Goal: Information Seeking & Learning: Check status

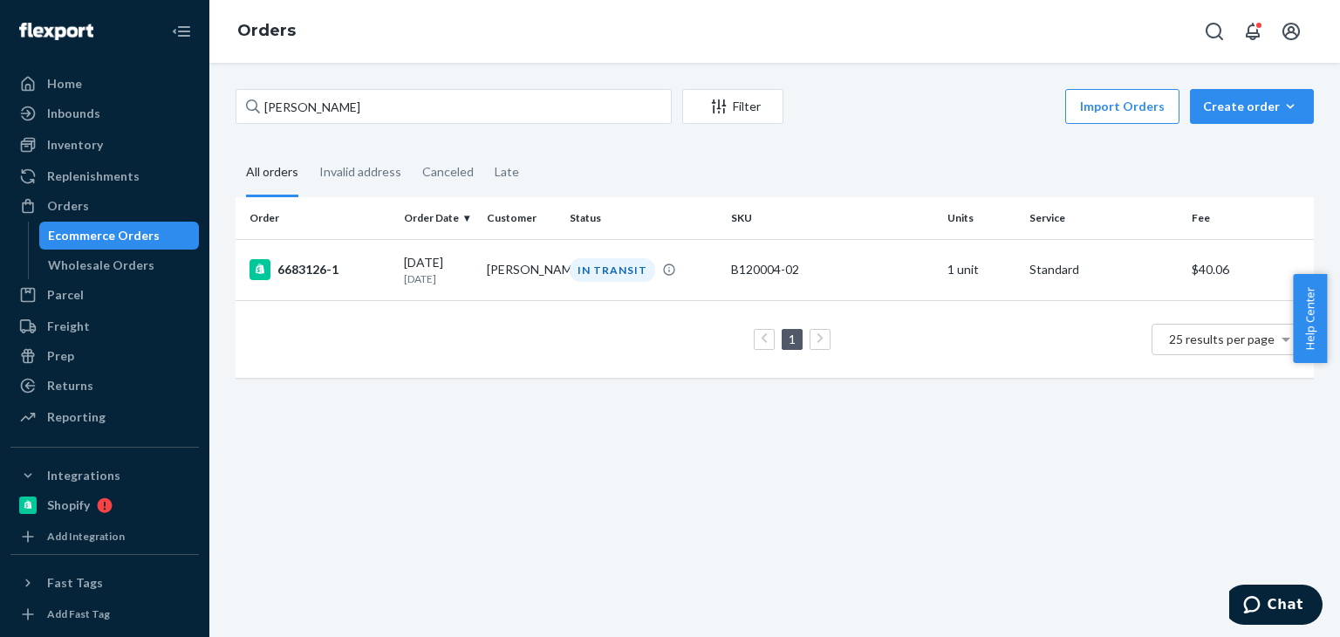
click at [503, 113] on input "Amanda Powers" at bounding box center [454, 106] width 436 height 35
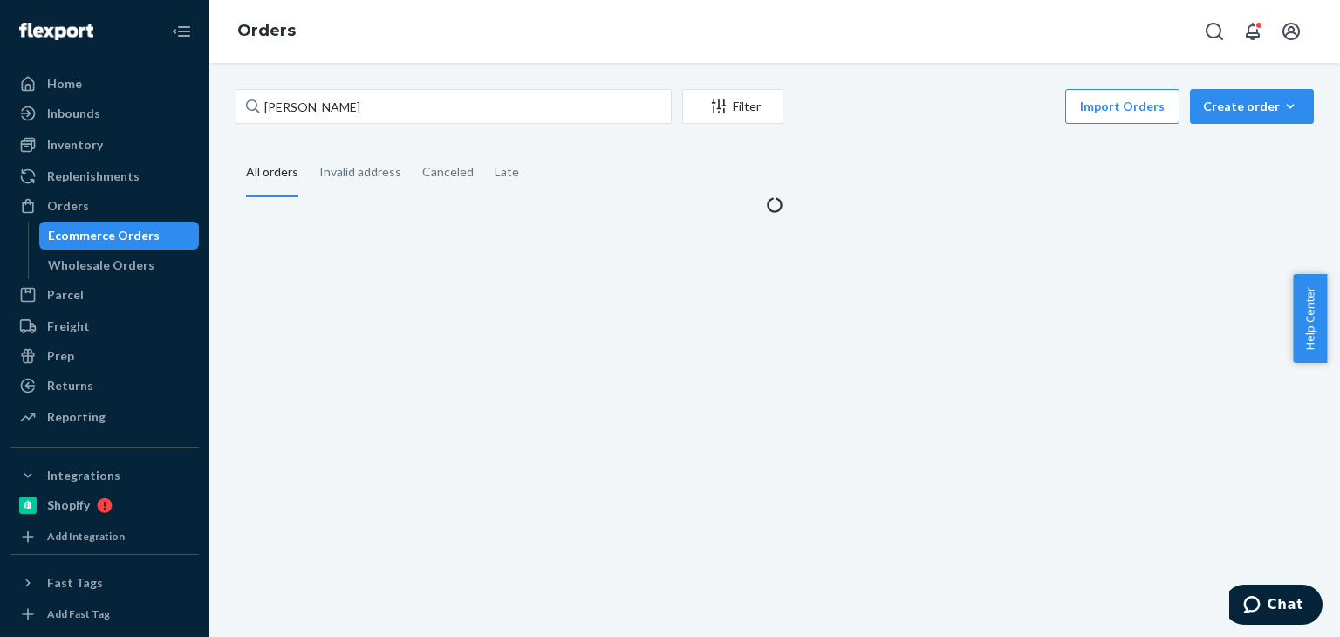
click at [890, 161] on fieldset "All orders Invalid address Canceled Late" at bounding box center [775, 173] width 1079 height 48
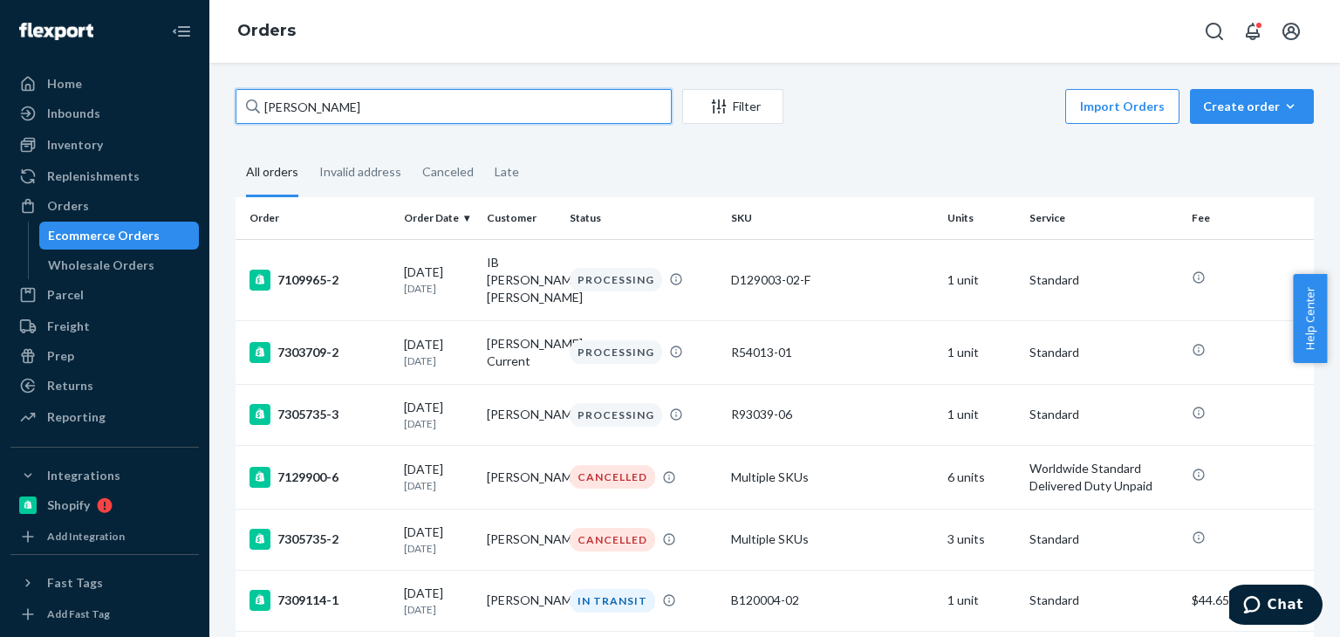
click at [469, 119] on input "Amanda Powers" at bounding box center [454, 106] width 436 height 35
paste input "Thomas Glissmeyer"
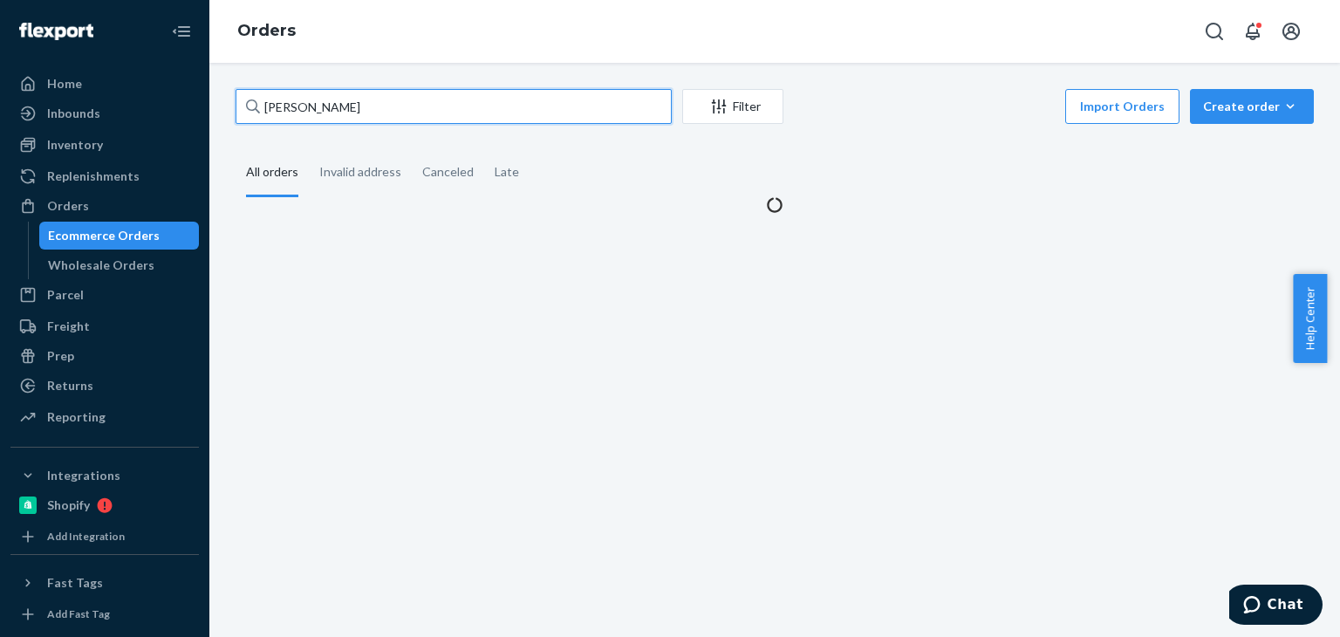
type input "Thomas Glissmeyer"
click at [845, 134] on div "Thomas Glissmeyer Filter Import Orders Create order Ecommerce order Removal ord…" at bounding box center [775, 151] width 1105 height 125
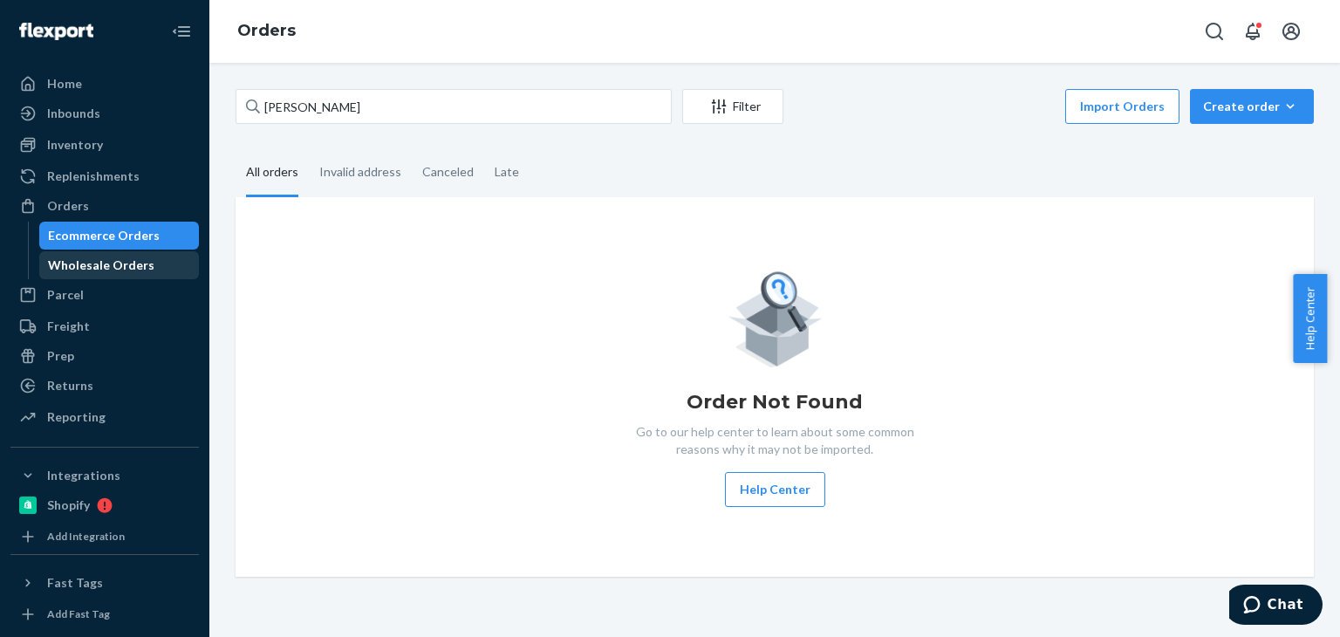
click at [135, 266] on div "Wholesale Orders" at bounding box center [101, 265] width 106 height 17
click at [134, 266] on div "Wholesale Orders" at bounding box center [101, 265] width 106 height 17
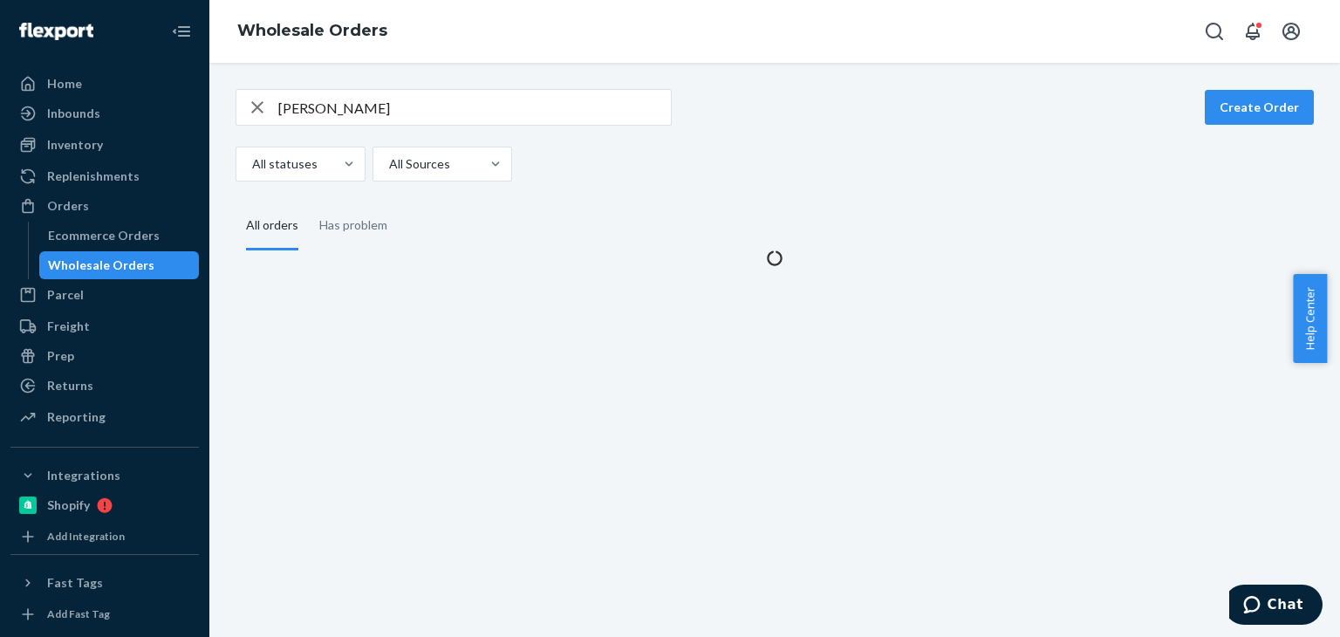
click at [134, 266] on div "Wholesale Orders" at bounding box center [101, 265] width 106 height 17
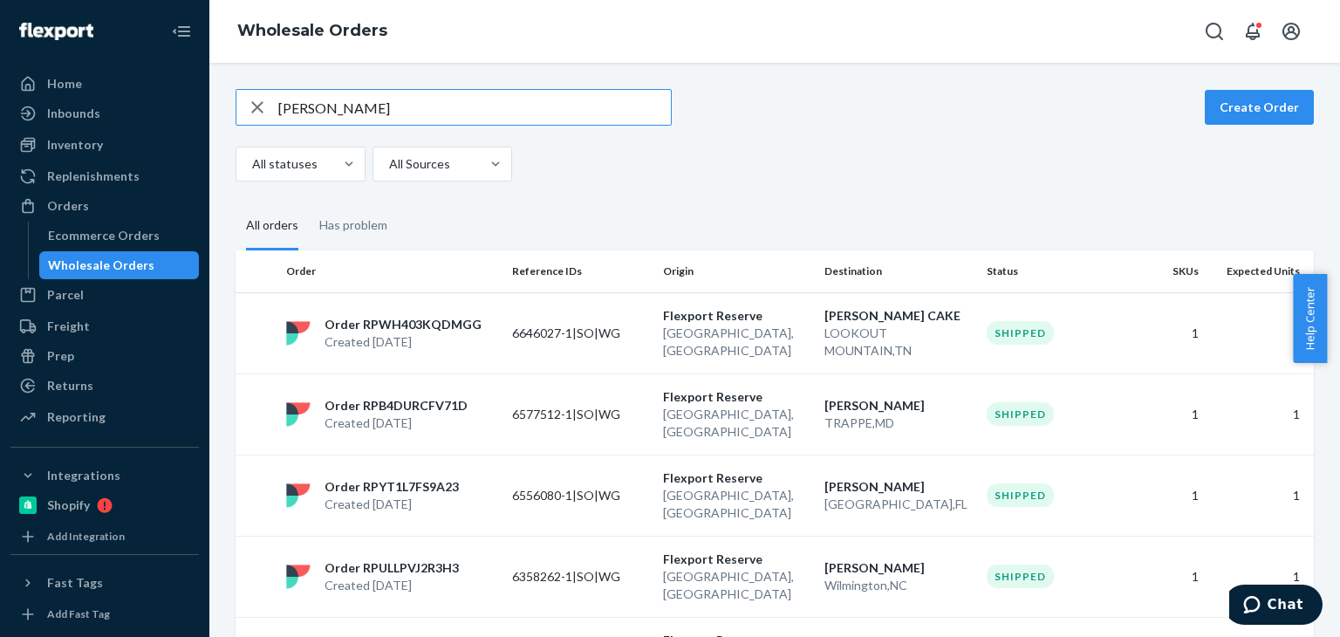
click at [445, 108] on input "Elizabeth Harris" at bounding box center [474, 107] width 393 height 35
paste input "Thomas Glissmeyer"
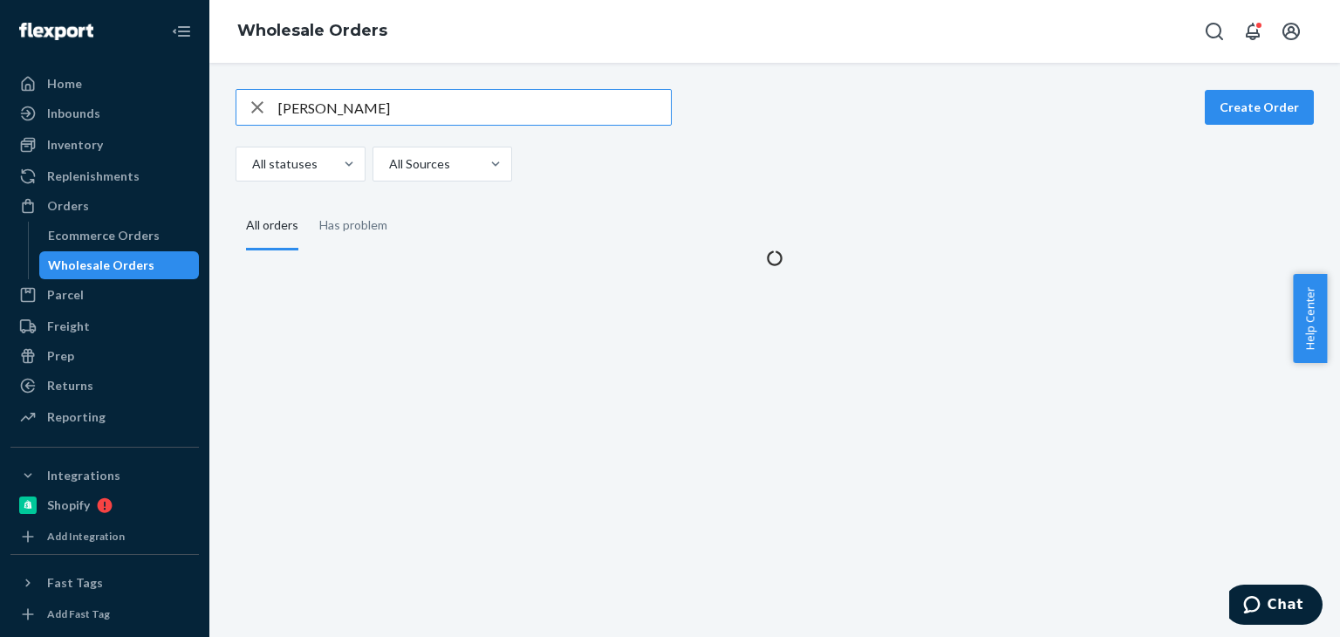
click at [771, 172] on div "All statuses All Sources" at bounding box center [769, 164] width 1066 height 35
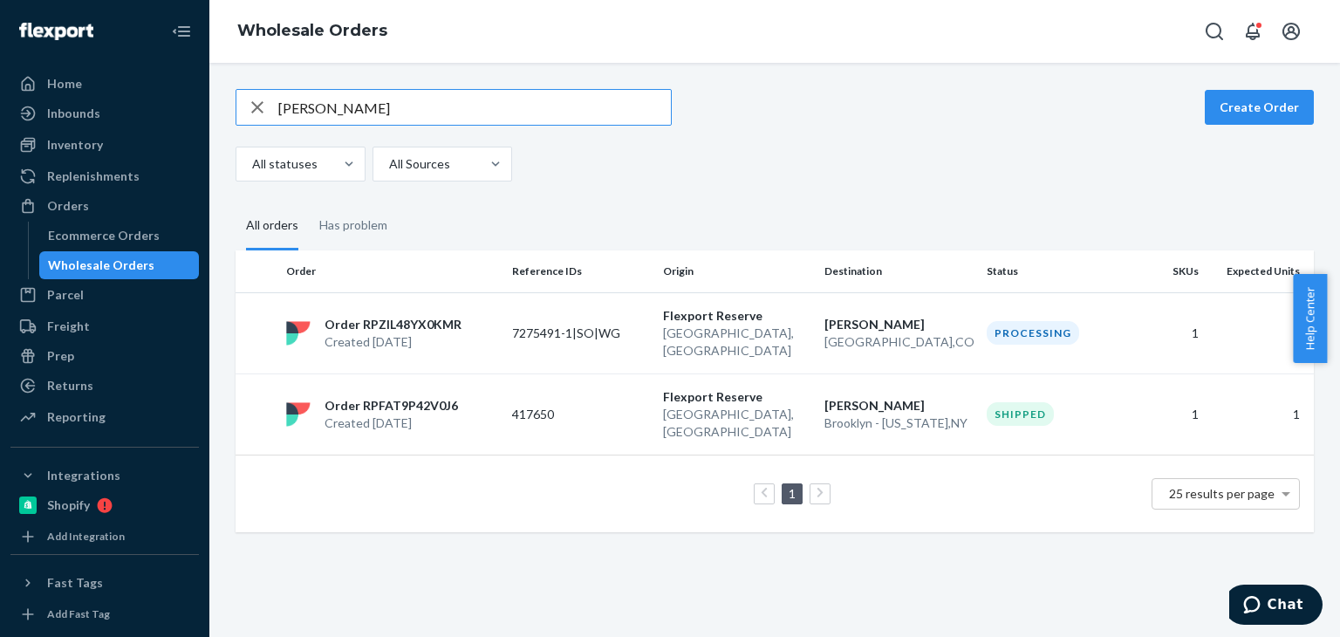
click at [505, 101] on input "Thomas Glissmeyer" at bounding box center [474, 107] width 393 height 35
paste input "Rosanne Gould"
type input "Rosanne Gould"
click at [814, 158] on div "All statuses All Sources" at bounding box center [769, 164] width 1066 height 35
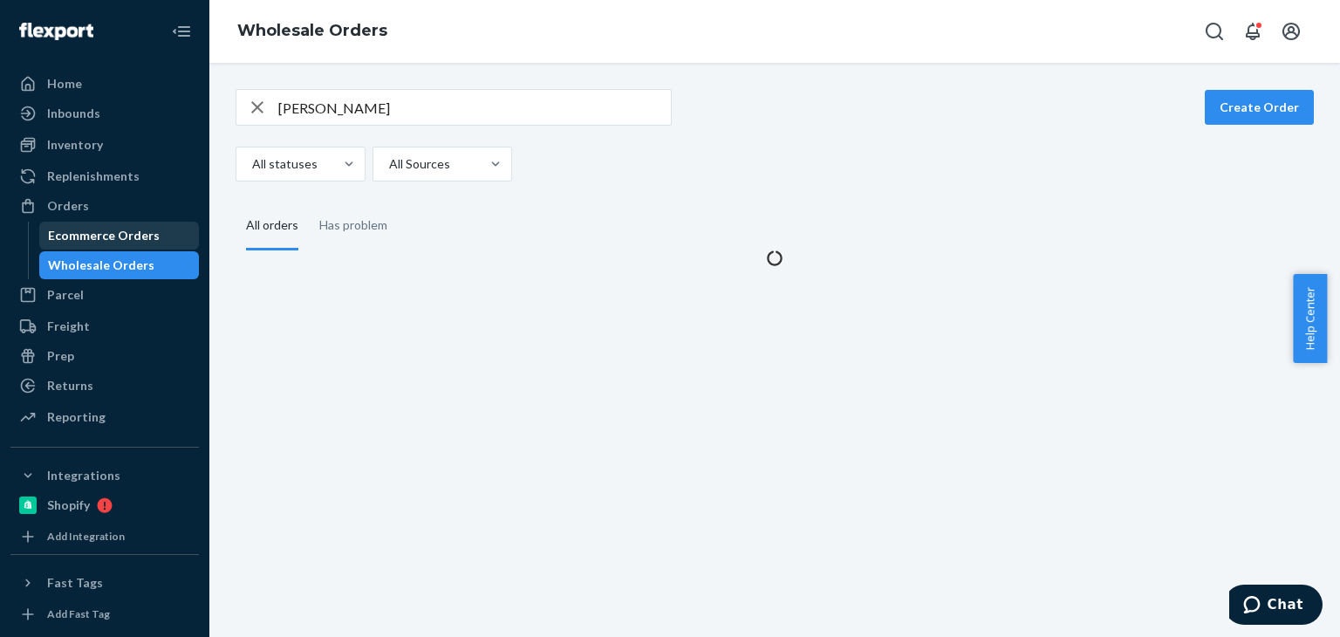
click at [141, 227] on div "Ecommerce Orders" at bounding box center [104, 235] width 112 height 17
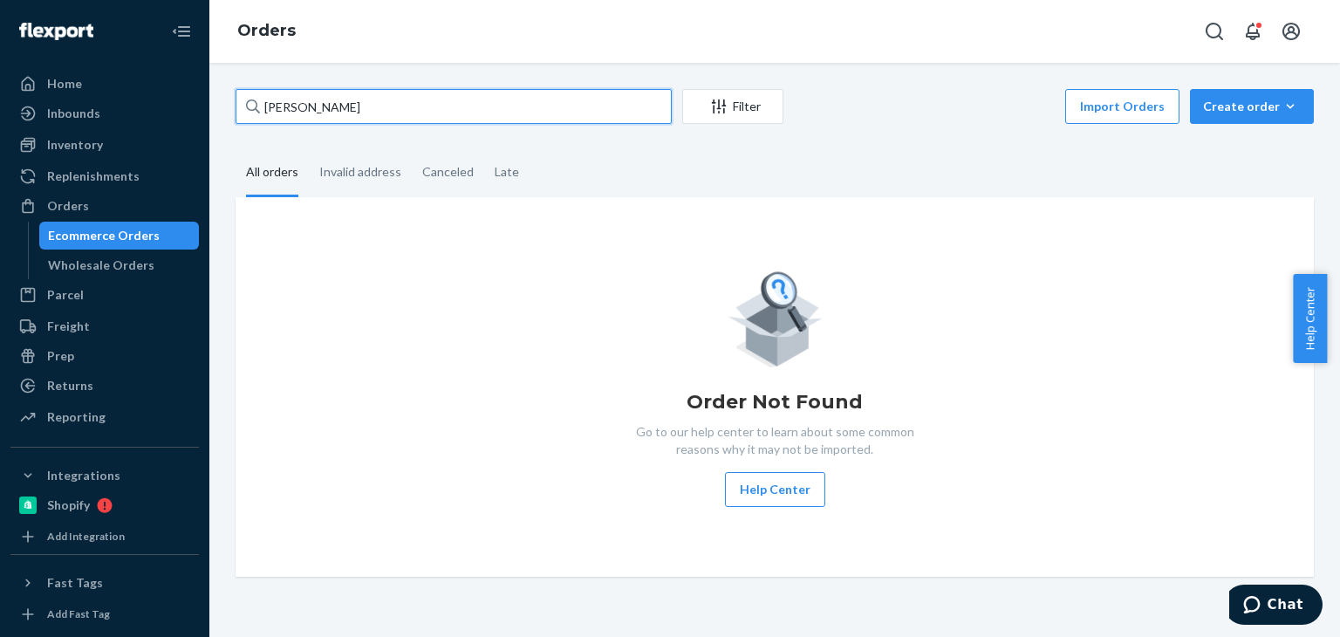
click at [415, 105] on input "Thomas Glissmeyer" at bounding box center [454, 106] width 436 height 35
paste input "Rosanne Gould"
type input "Rosanne Gould"
click at [797, 143] on div "Rosanne Gould Filter Import Orders Create order Ecommerce order Removal order A…" at bounding box center [775, 333] width 1105 height 488
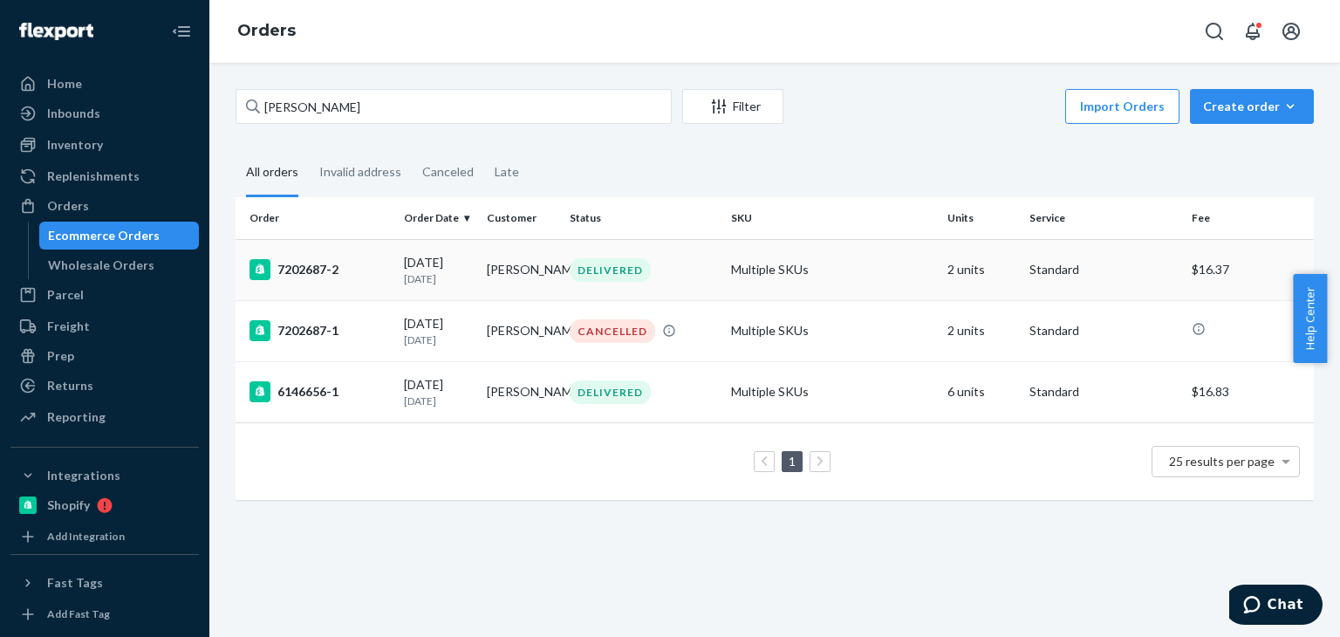
click at [463, 278] on p "3 days ago" at bounding box center [438, 278] width 69 height 15
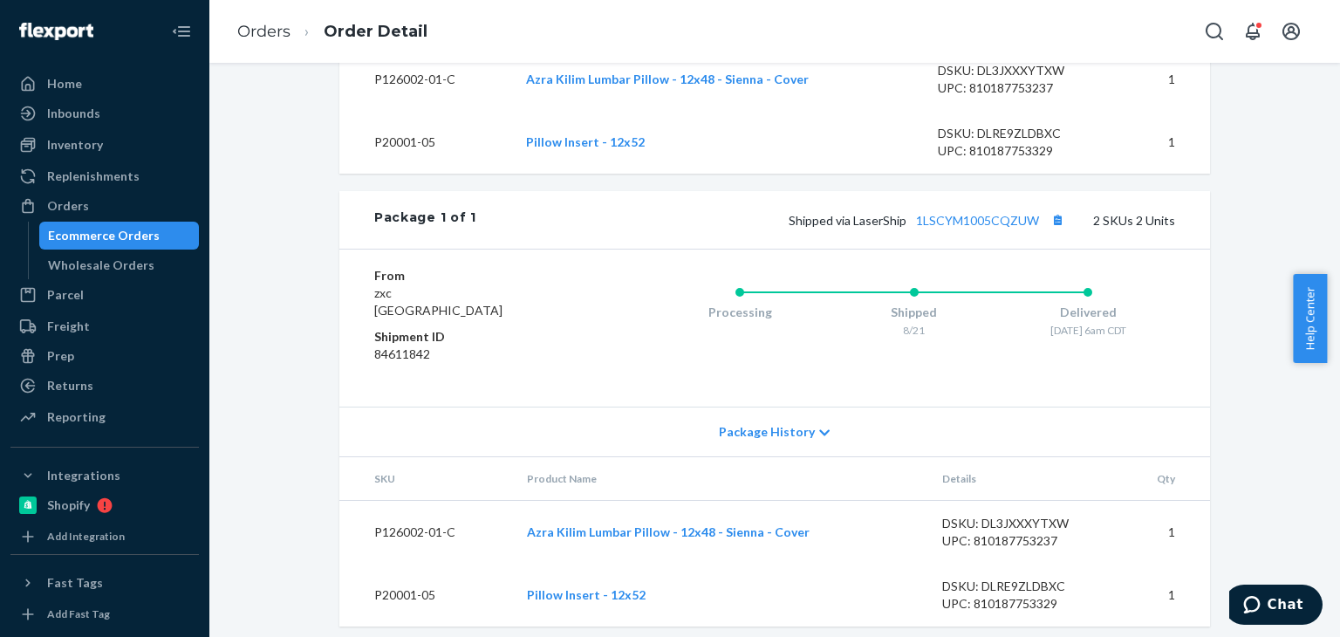
scroll to position [679, 0]
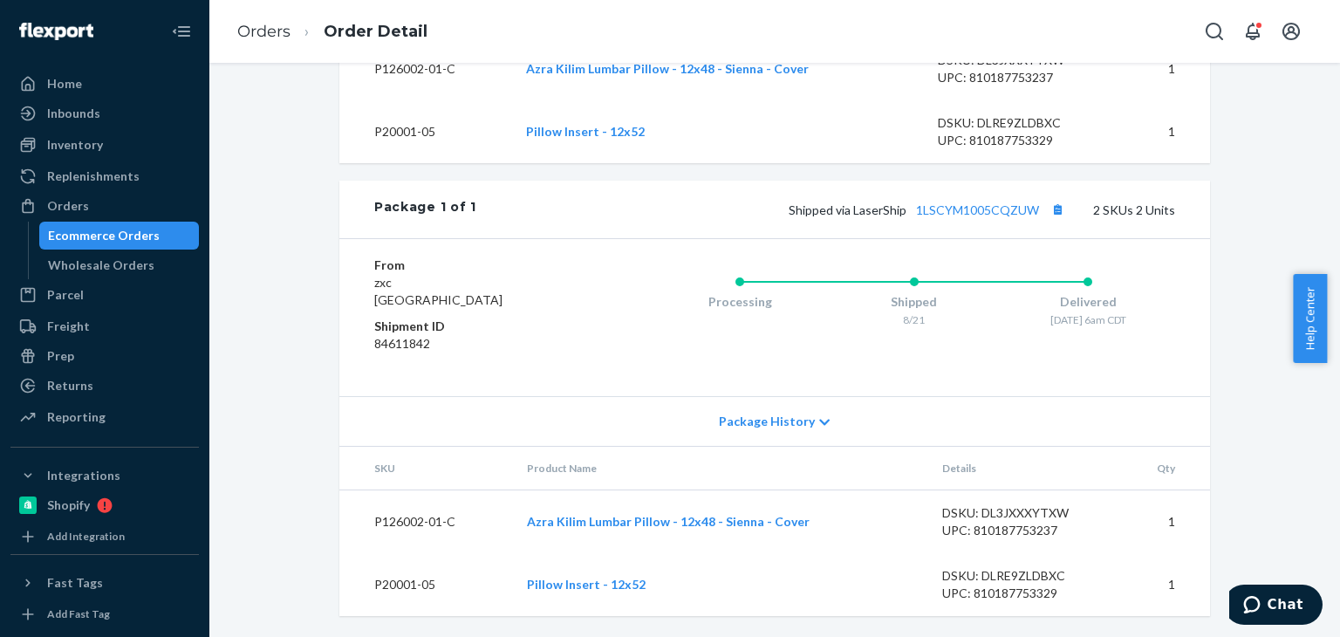
click at [99, 246] on div "Ecommerce Orders" at bounding box center [119, 235] width 157 height 24
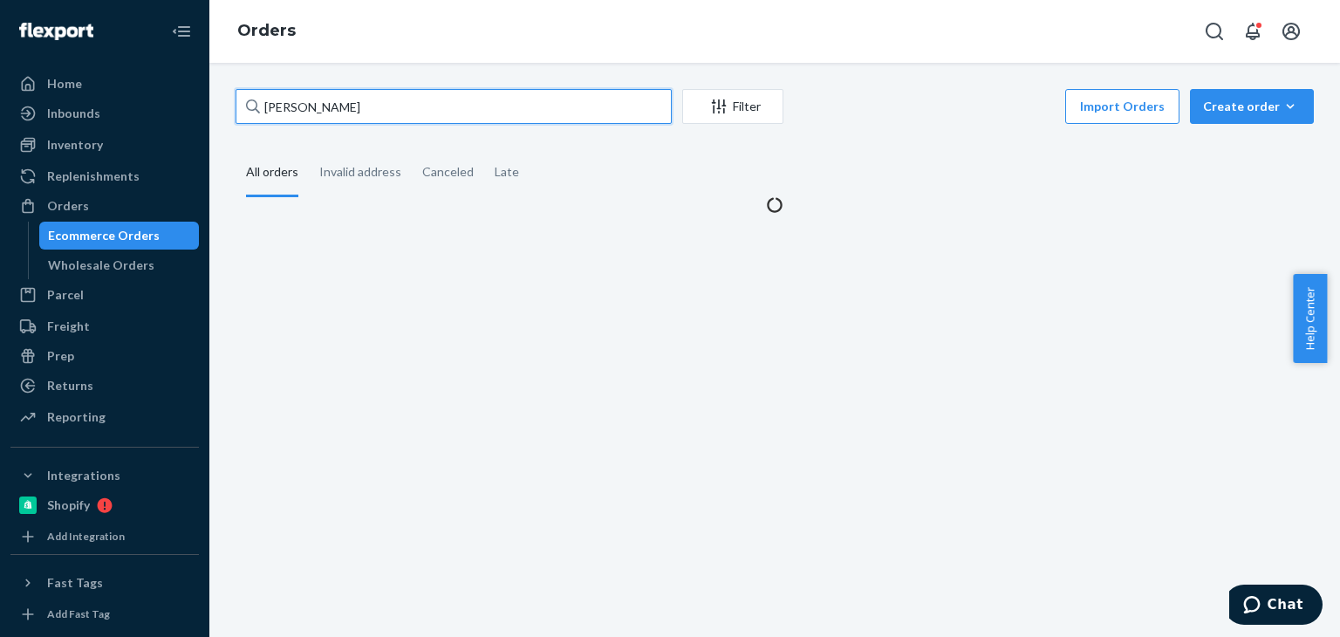
click at [377, 108] on input "Rosanne Gould" at bounding box center [454, 106] width 436 height 35
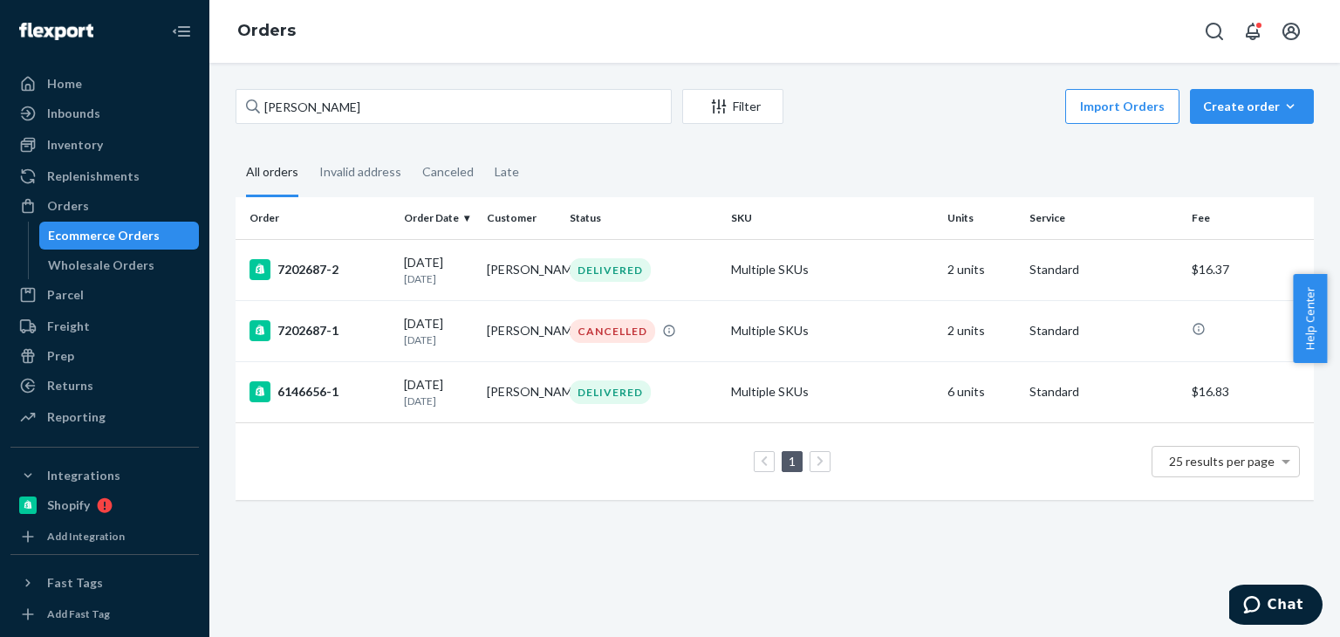
click at [677, 162] on fieldset "All orders Invalid address Canceled Late" at bounding box center [775, 173] width 1079 height 48
click at [503, 270] on td "Rosanne Gould" at bounding box center [521, 269] width 83 height 61
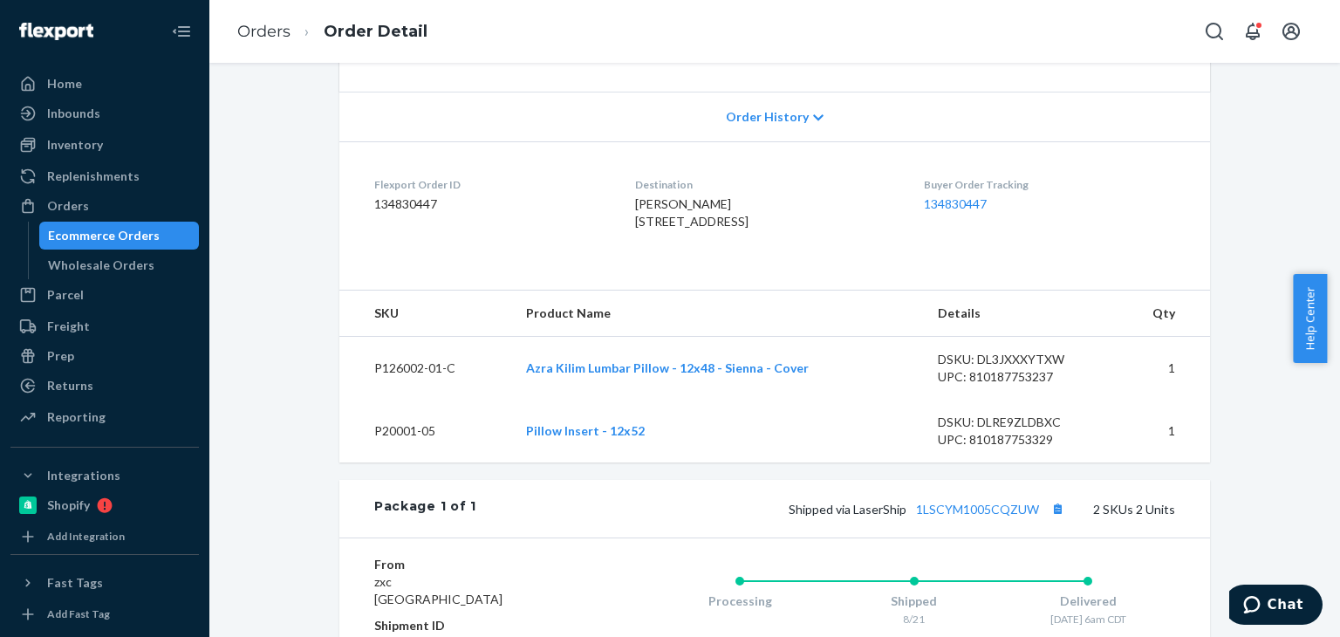
scroll to position [348, 0]
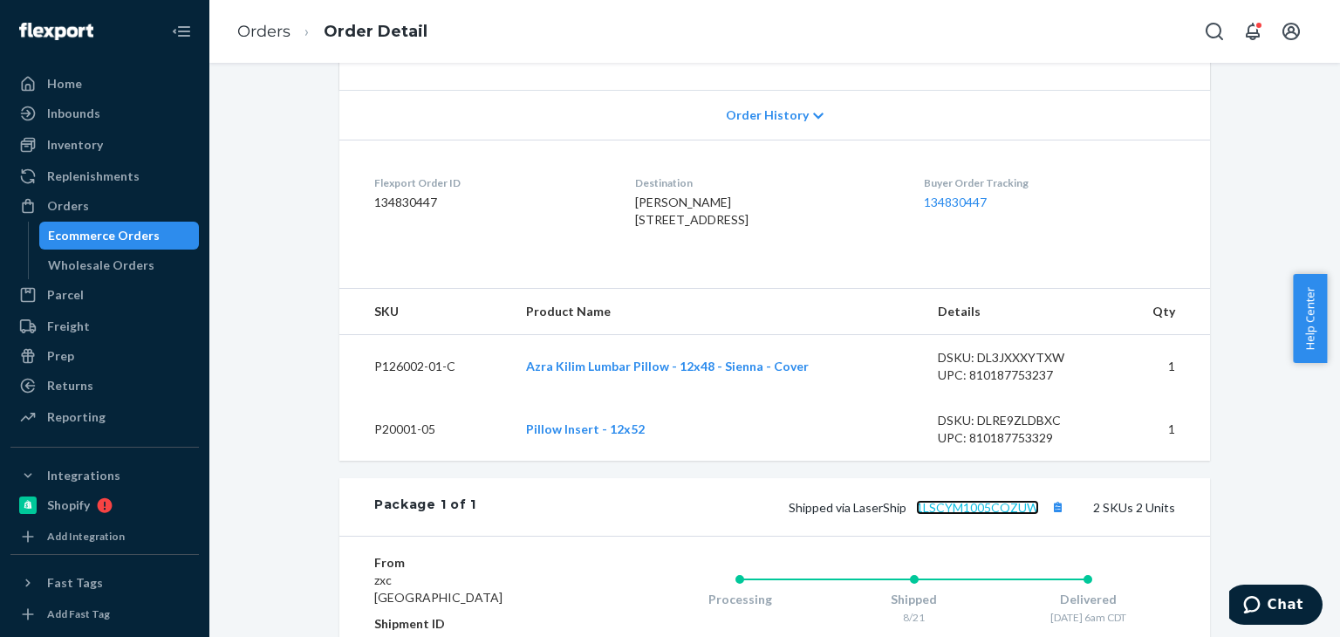
click at [995, 515] on link "1LSCYM1005CQZUW" at bounding box center [977, 507] width 123 height 15
click at [120, 238] on div "Ecommerce Orders" at bounding box center [104, 235] width 112 height 17
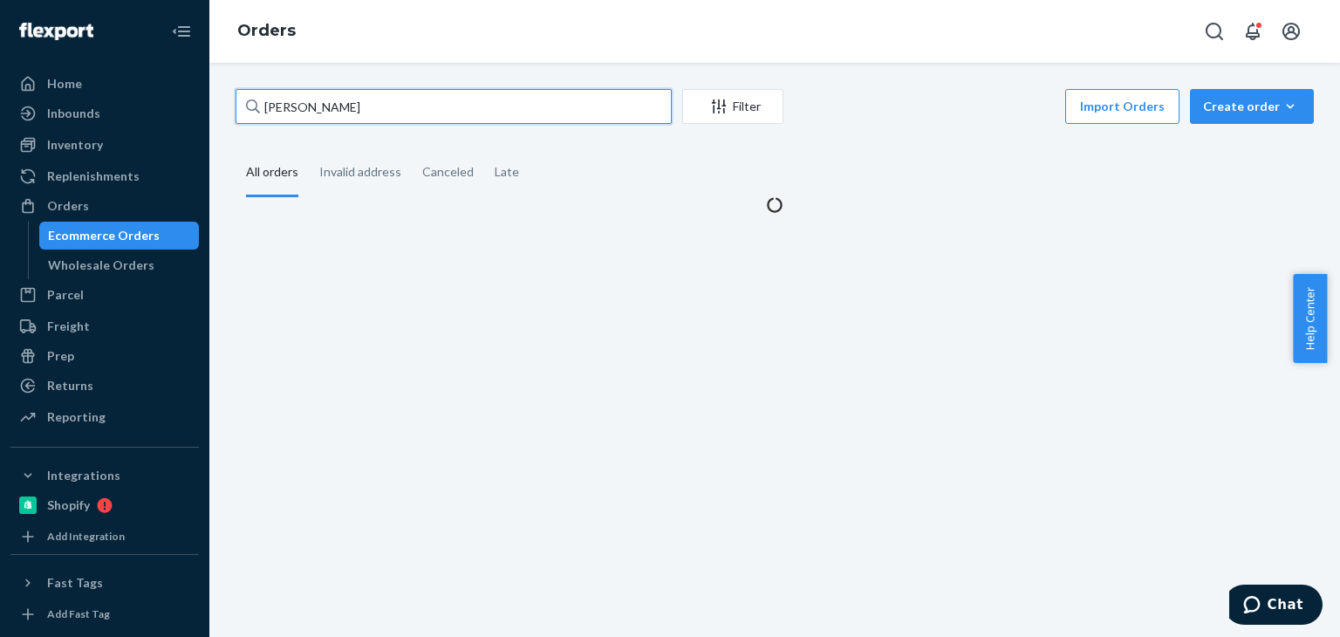
click at [379, 94] on input "Rosanne Gould" at bounding box center [454, 106] width 436 height 35
paste input "Kelly Strohm"
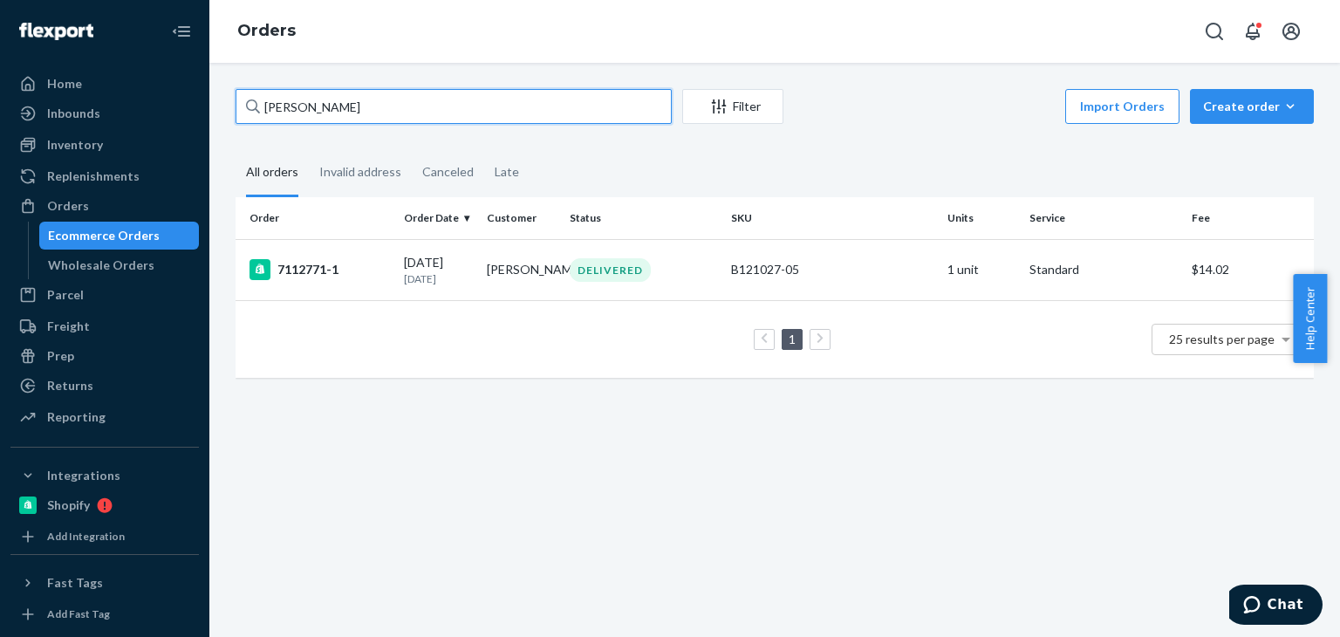
type input "Kelly Strohm"
click at [418, 106] on input "Kelly Strohm" at bounding box center [454, 106] width 436 height 35
click at [819, 109] on div "Import Orders Create order Ecommerce order Removal order" at bounding box center [1054, 108] width 520 height 39
click at [465, 116] on input "Kelly Strohm" at bounding box center [454, 106] width 436 height 35
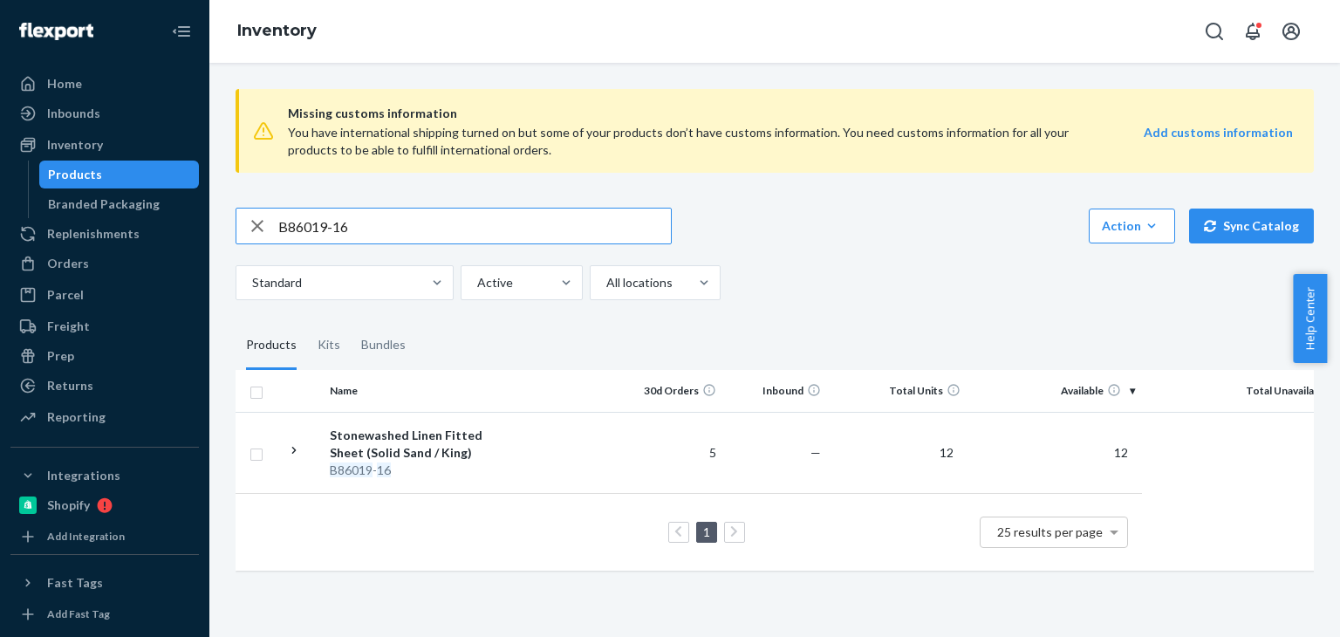
click at [336, 228] on input "B86019-16" at bounding box center [474, 226] width 393 height 35
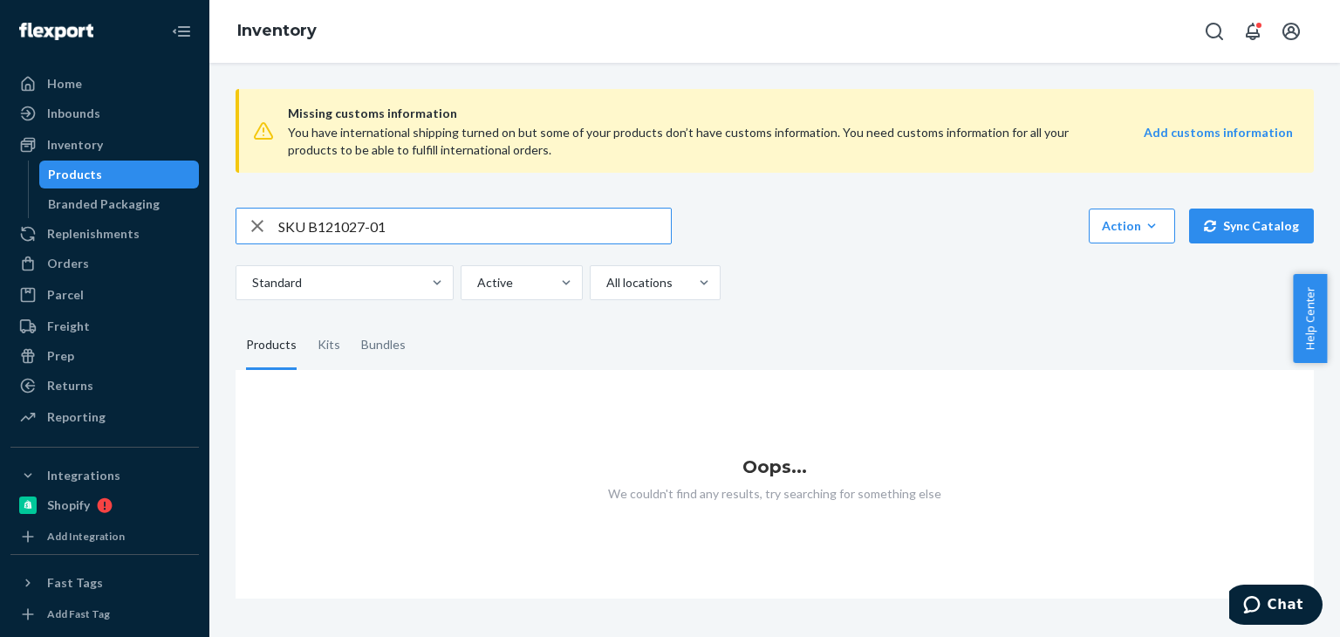
drag, startPoint x: 306, startPoint y: 221, endPoint x: 284, endPoint y: 226, distance: 23.3
click at [280, 224] on input "SKU B121027-01" at bounding box center [474, 226] width 393 height 35
drag, startPoint x: 307, startPoint y: 224, endPoint x: 239, endPoint y: 229, distance: 68.2
click at [239, 229] on div "SKU B121027-01" at bounding box center [454, 226] width 435 height 35
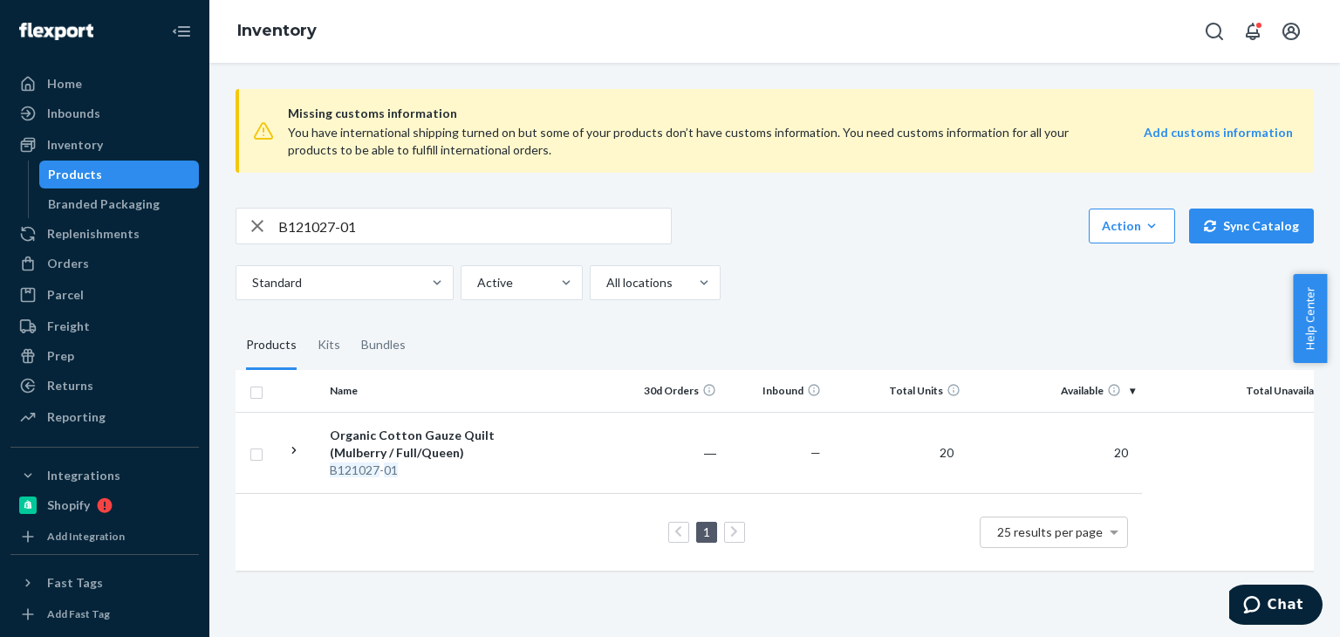
click at [829, 245] on div "B121027-01 Action Create product Create kit or bundle Bulk create products Bulk…" at bounding box center [775, 254] width 1079 height 93
click at [398, 220] on input "B121027-01" at bounding box center [474, 226] width 393 height 35
paste input "SKU P056072"
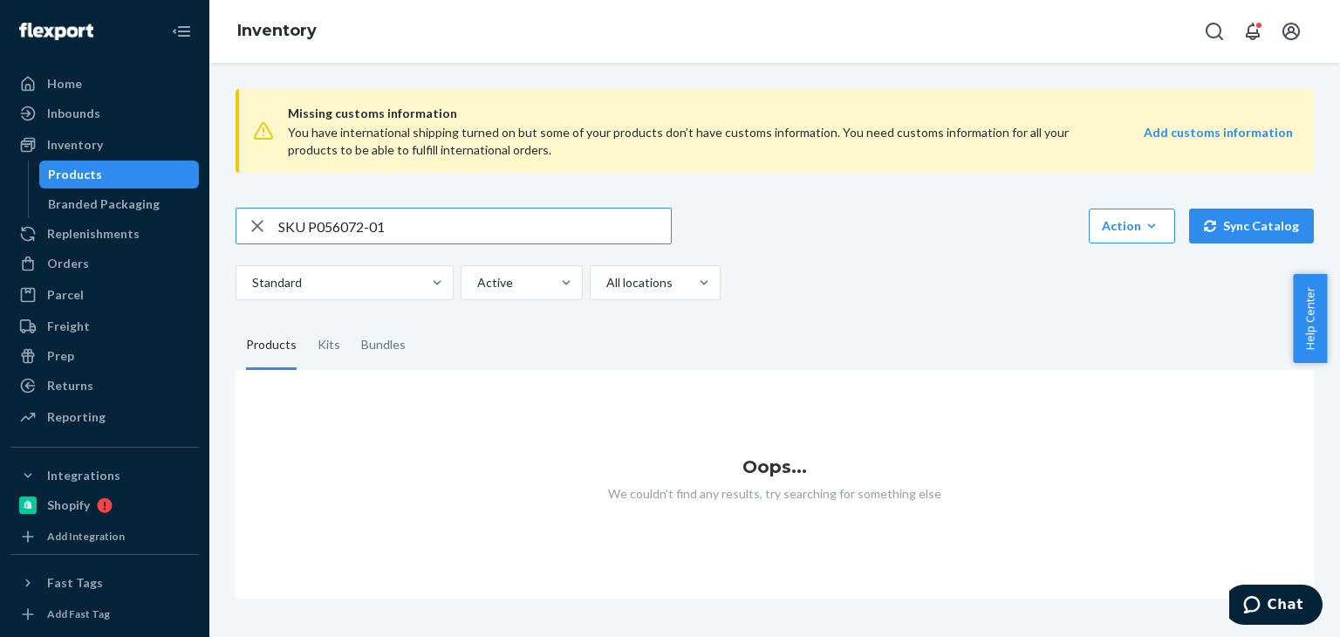
drag, startPoint x: 312, startPoint y: 223, endPoint x: 268, endPoint y: 225, distance: 43.7
click at [268, 225] on div "SKU P056072-01" at bounding box center [454, 226] width 435 height 35
type input "P056072-01"
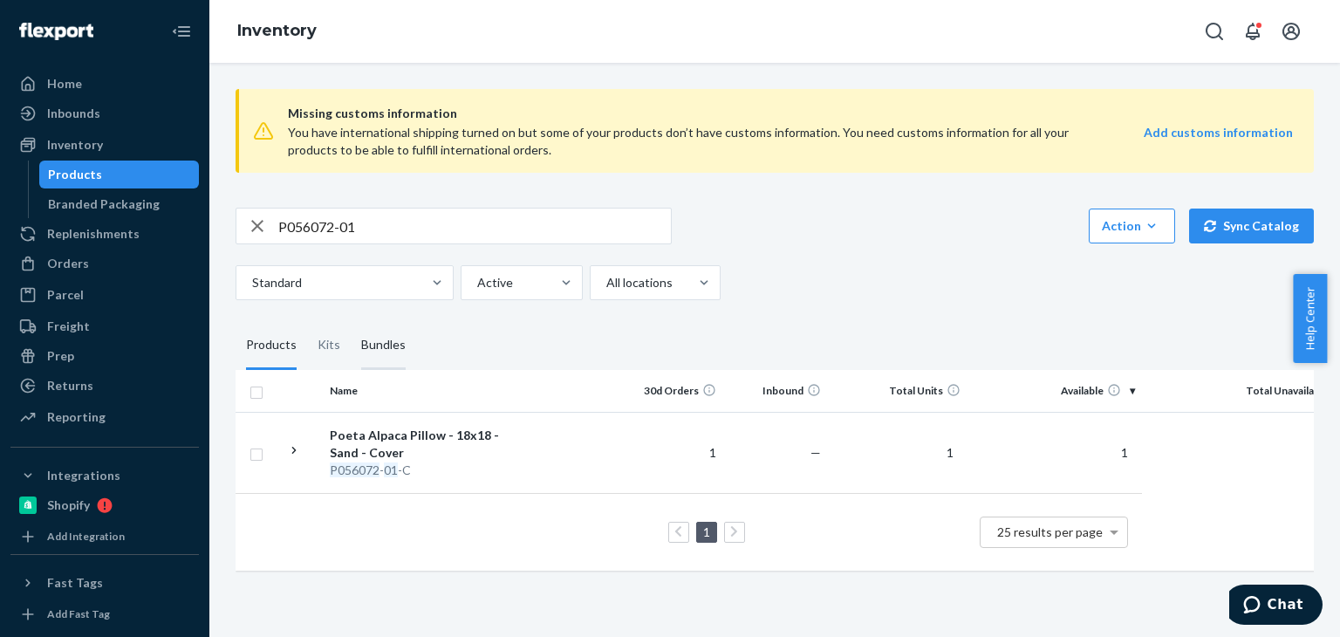
click at [391, 343] on div "Bundles" at bounding box center [383, 345] width 45 height 49
click at [351, 321] on input "Bundles" at bounding box center [351, 321] width 0 height 0
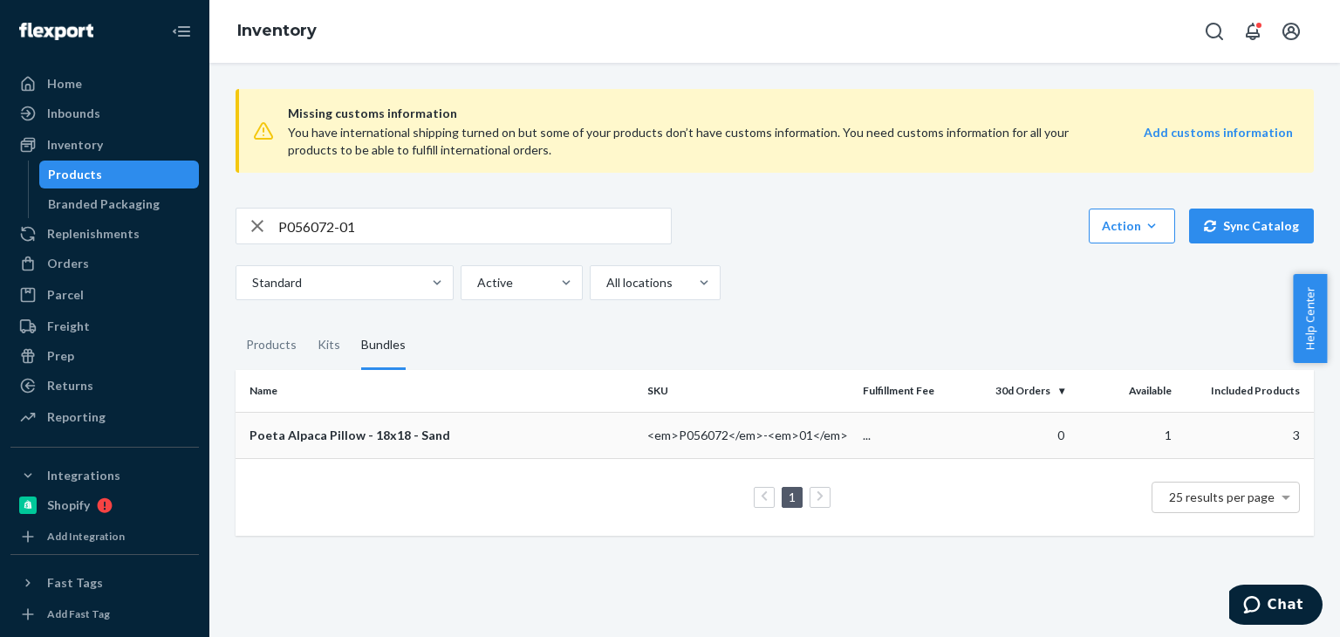
click at [398, 434] on div "Poeta Alpaca Pillow - 18x18 - Sand" at bounding box center [442, 435] width 384 height 17
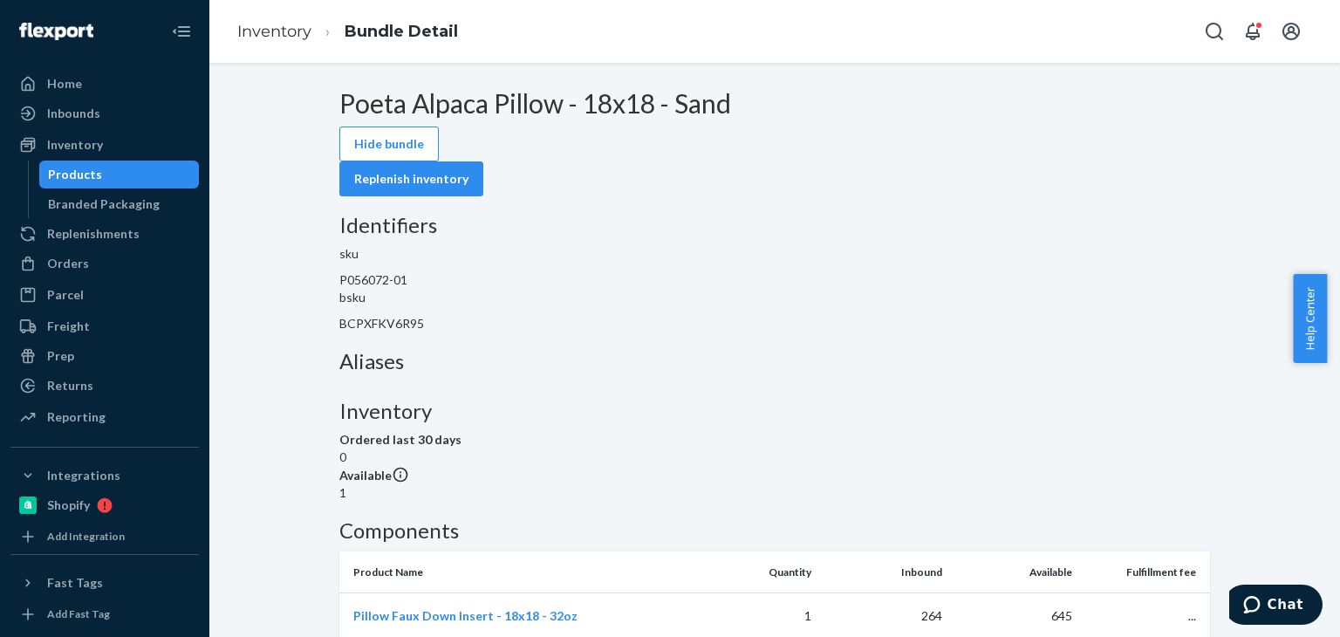
click at [141, 172] on div "Products" at bounding box center [119, 174] width 157 height 24
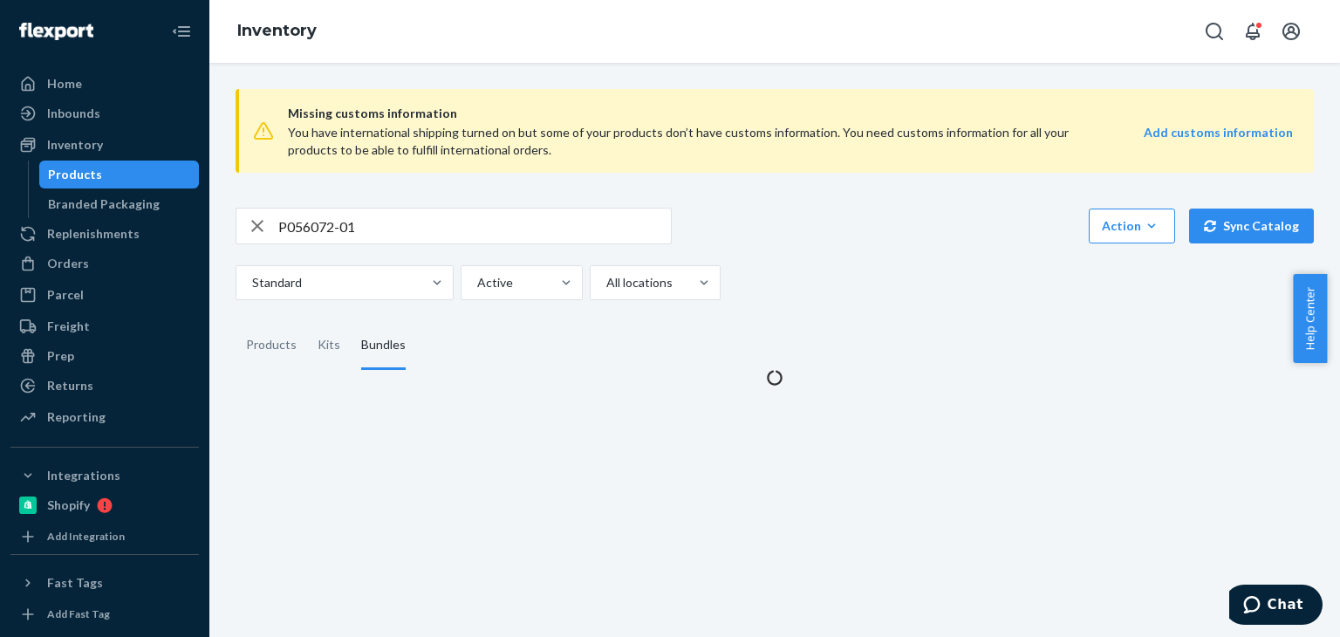
click at [397, 223] on input "P056072-01" at bounding box center [474, 226] width 393 height 35
paste input "61001-02"
type input "P61001-02"
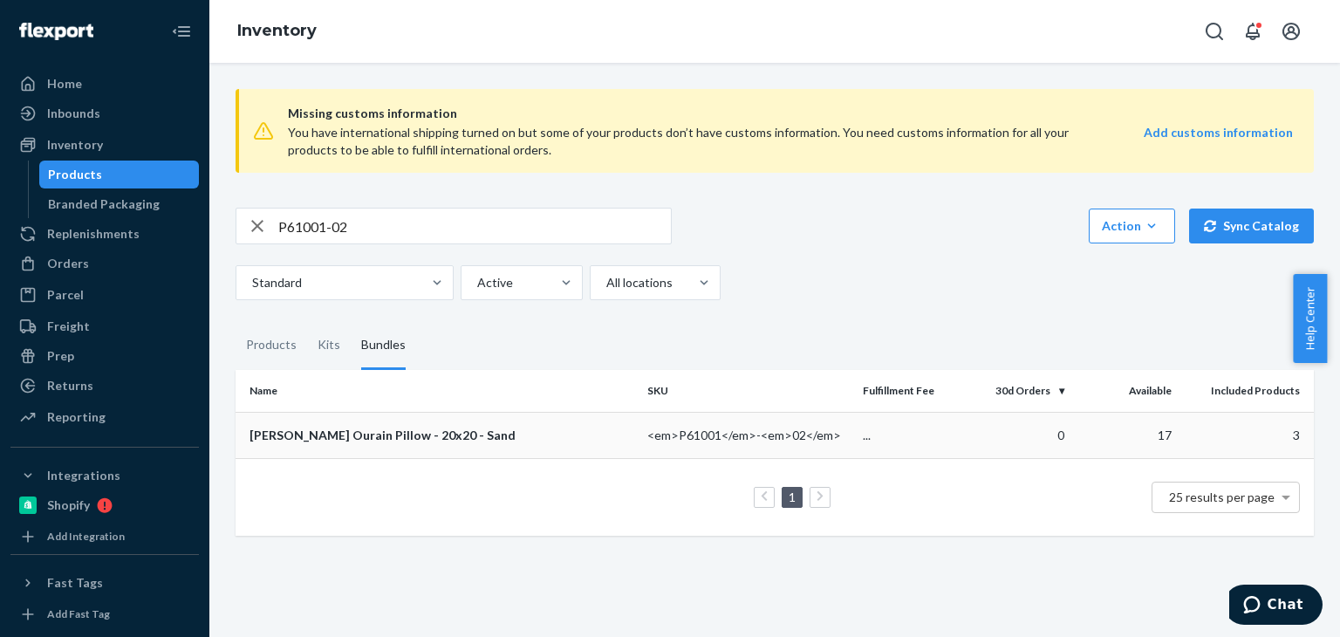
click at [374, 429] on div "[PERSON_NAME] Ourain Pillow - 20x20 - Sand" at bounding box center [442, 435] width 384 height 17
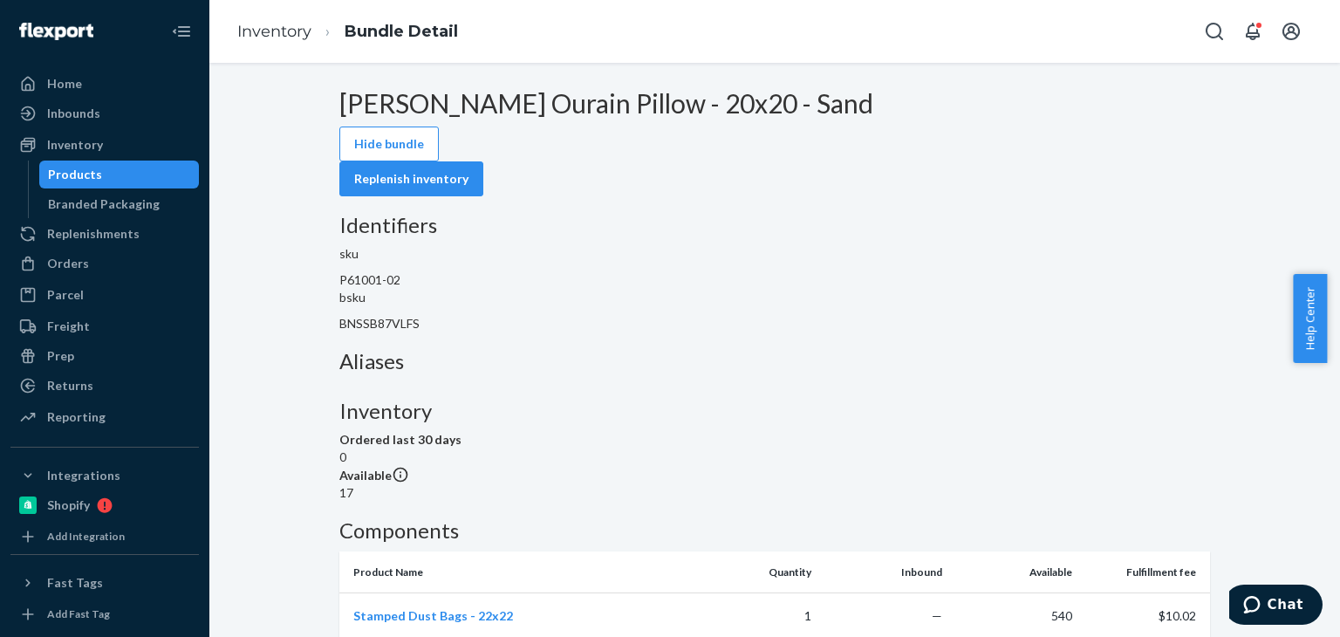
click at [108, 170] on div "Products" at bounding box center [119, 174] width 157 height 24
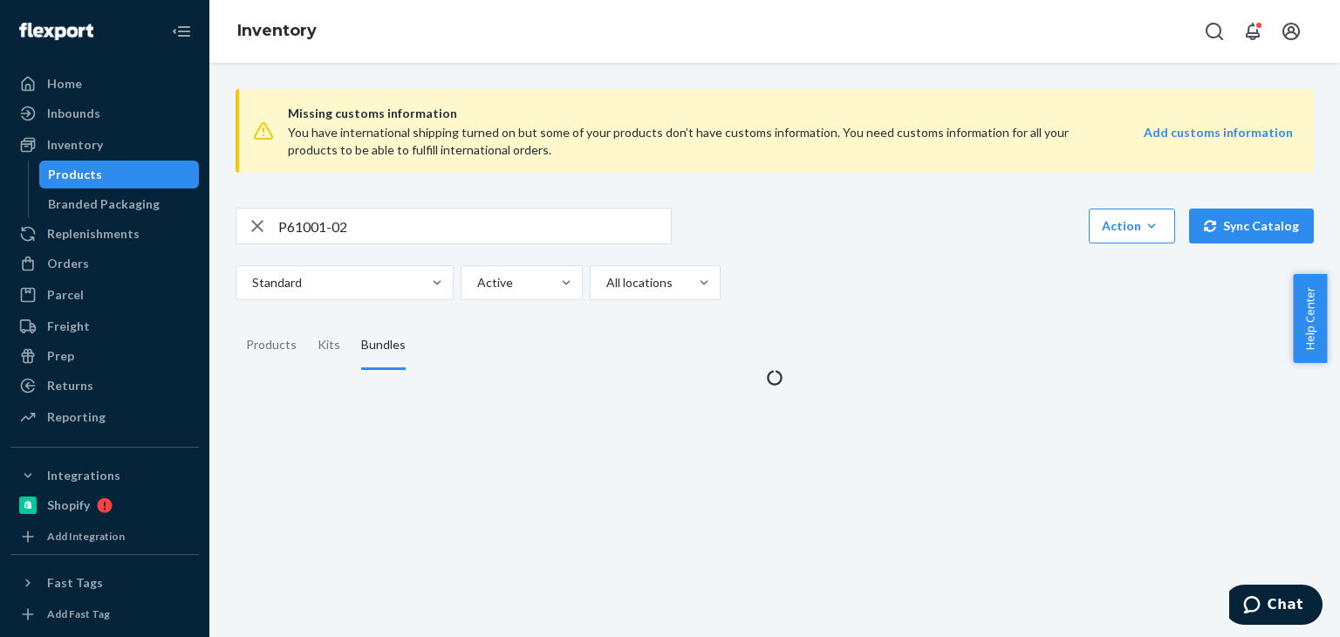
click at [402, 227] on input "P61001-02" at bounding box center [474, 226] width 393 height 35
paste input "056075-01"
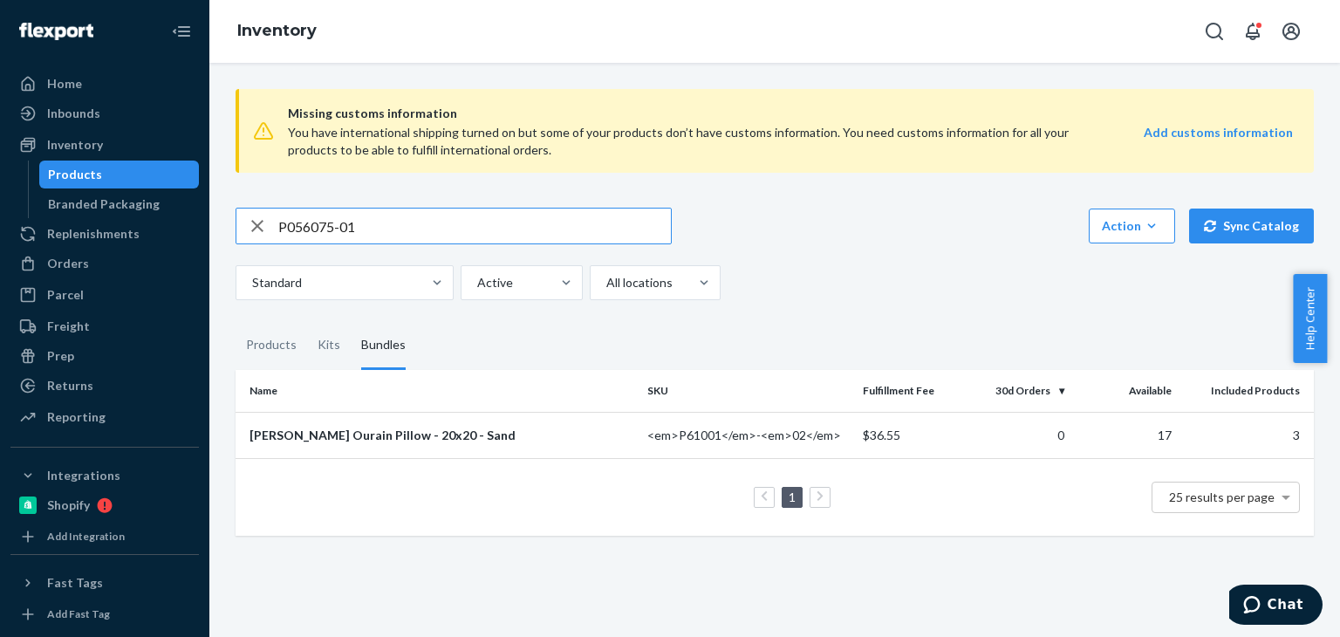
type input "P056075-01"
